Goal: Information Seeking & Learning: Learn about a topic

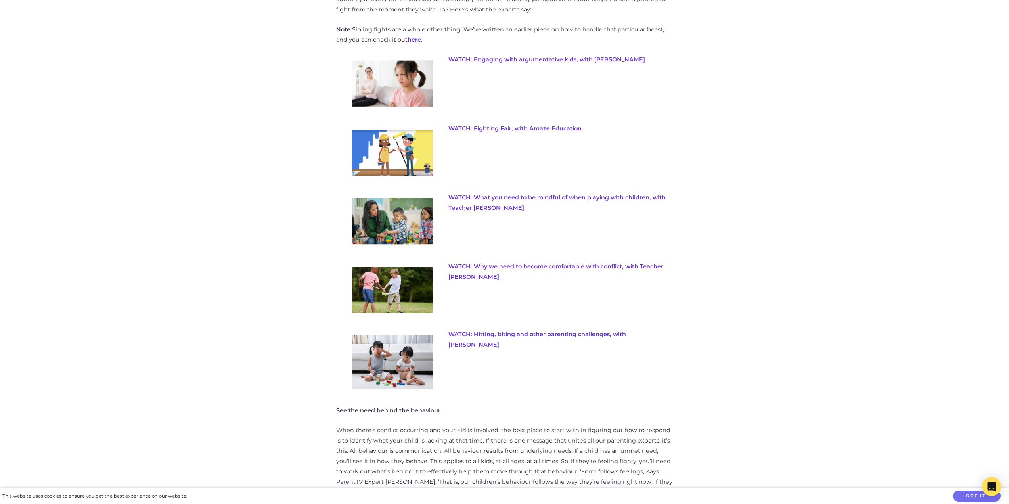
scroll to position [476, 0]
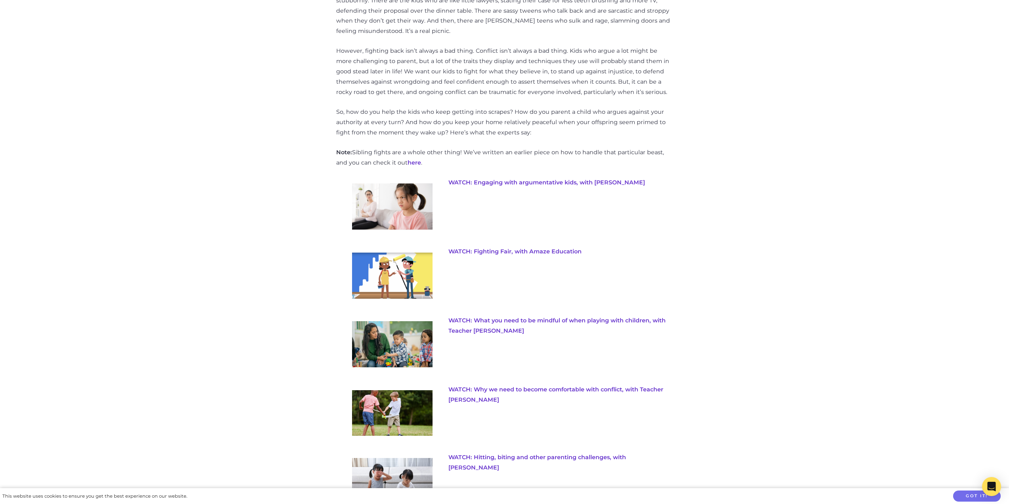
click at [398, 193] on img at bounding box center [392, 206] width 80 height 47
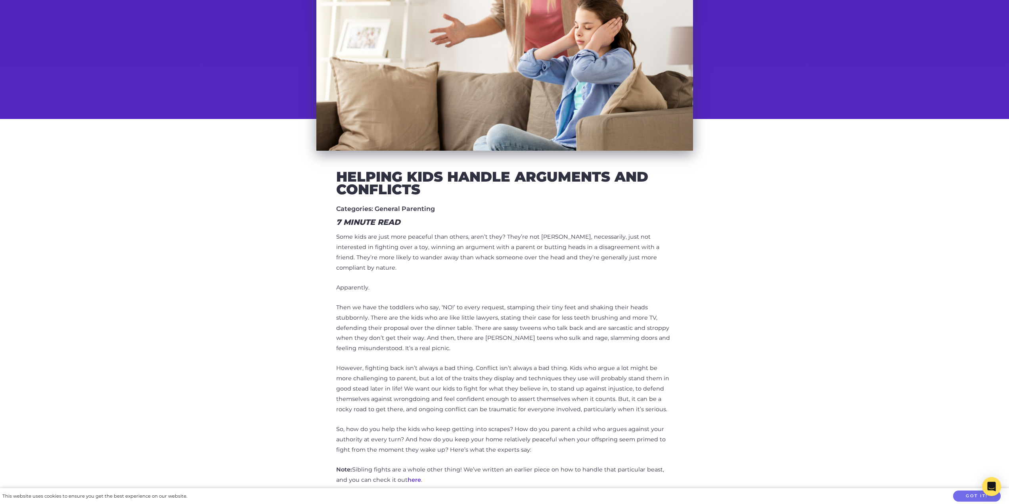
scroll to position [0, 0]
